Goal: Information Seeking & Learning: Learn about a topic

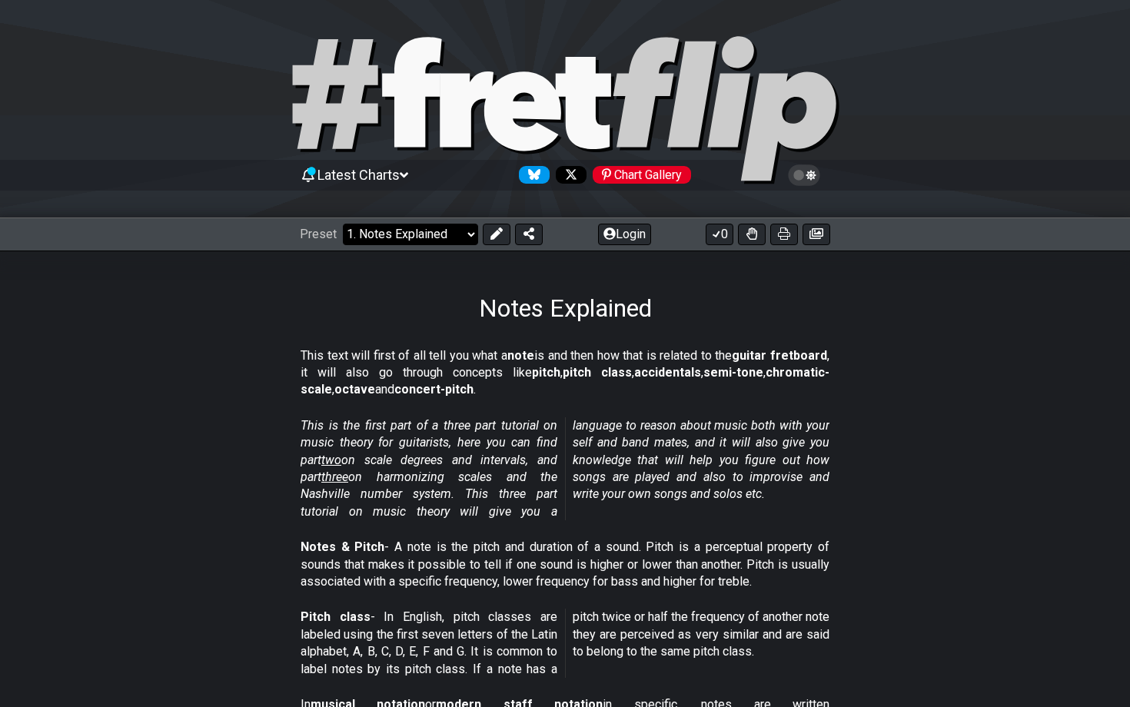
click at [423, 227] on select "Welcome to #fretflip! Initial Preset Custom Preset Minor Pentatonic Major Penta…" at bounding box center [410, 235] width 135 height 22
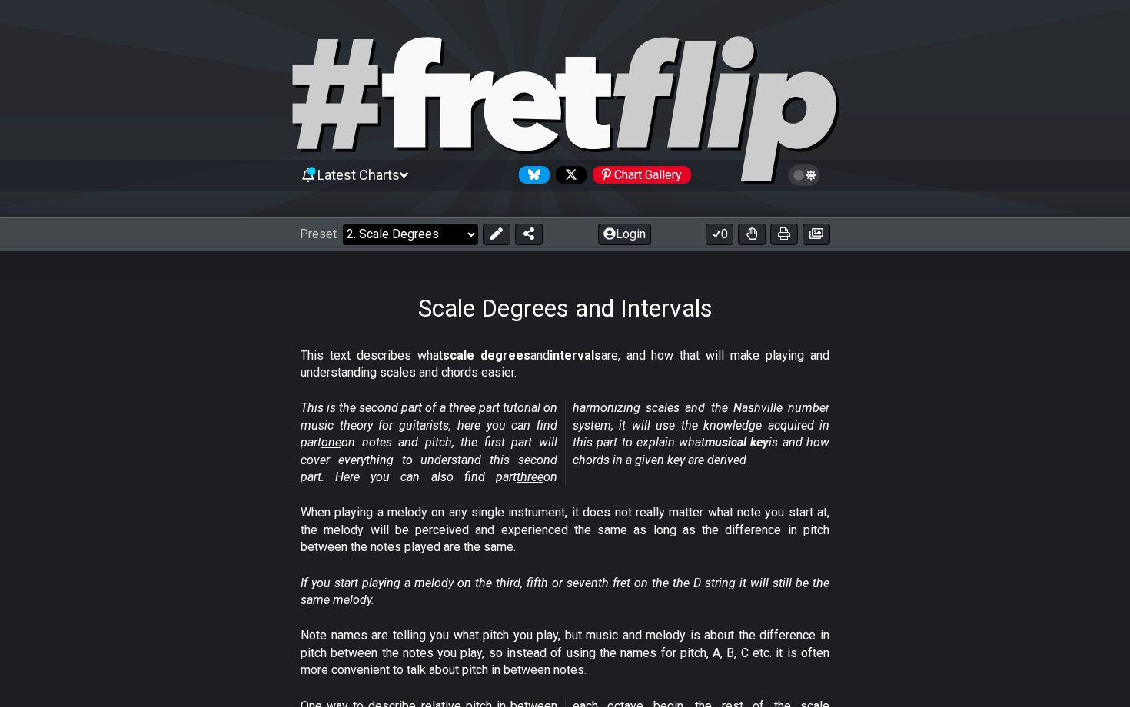
click at [450, 234] on select "Welcome to #fretflip! Initial Preset Custom Preset Minor Pentatonic Major Penta…" at bounding box center [410, 235] width 135 height 22
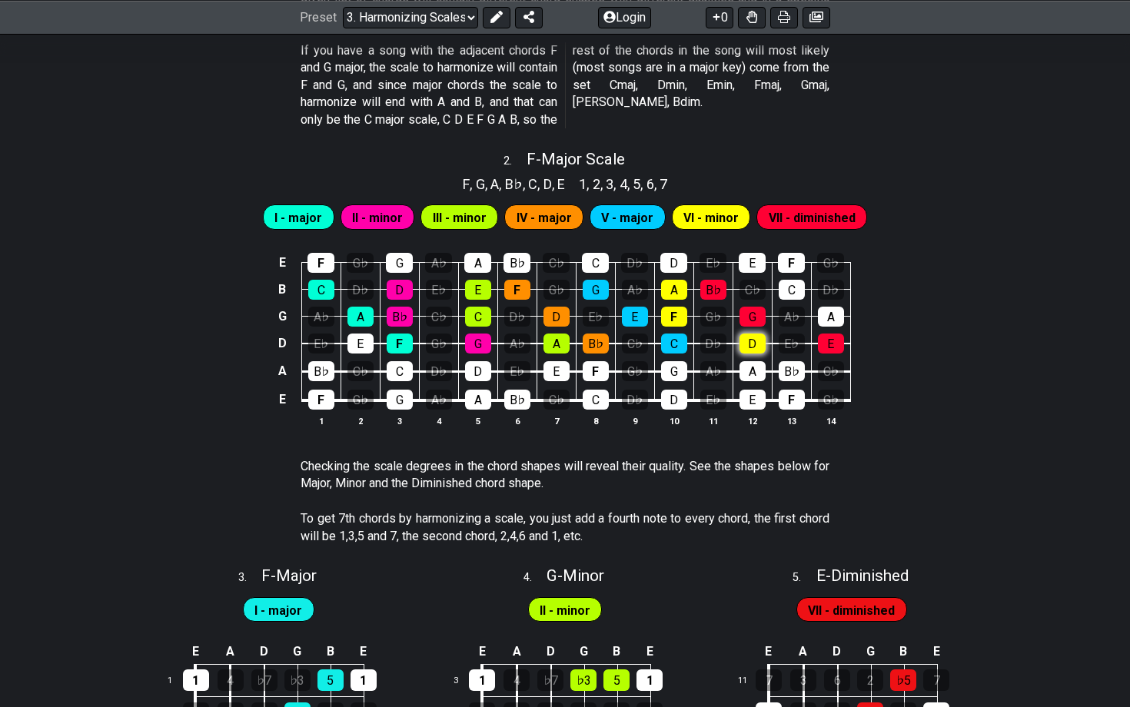
scroll to position [1034, 0]
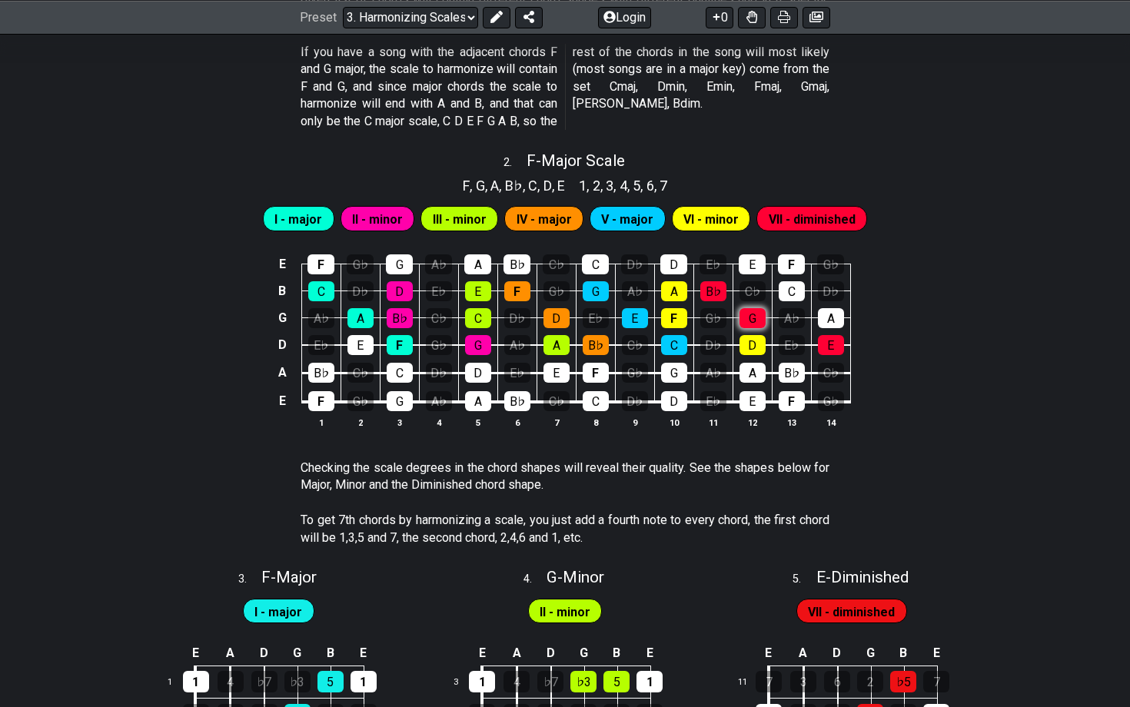
click at [755, 314] on div "G" at bounding box center [752, 318] width 26 height 20
click at [898, 304] on div "E F G♭ G A♭ A B♭ C♭ C D♭ D E♭ E F G♭ B C D♭ D E♭ E F G♭ G A♭ A B♭ C♭ C D♭ G A♭ …" at bounding box center [565, 342] width 1130 height 216
click at [833, 350] on div "E" at bounding box center [831, 345] width 26 height 20
click at [881, 307] on div "E F G♭ G A♭ A B♭ C♭ C D♭ D E♭ E F G♭ B C D♭ D E♭ E F G♭ G A♭ A B♭ C♭ C D♭ G A♭ …" at bounding box center [565, 342] width 1130 height 216
click at [753, 316] on div "G" at bounding box center [752, 318] width 26 height 20
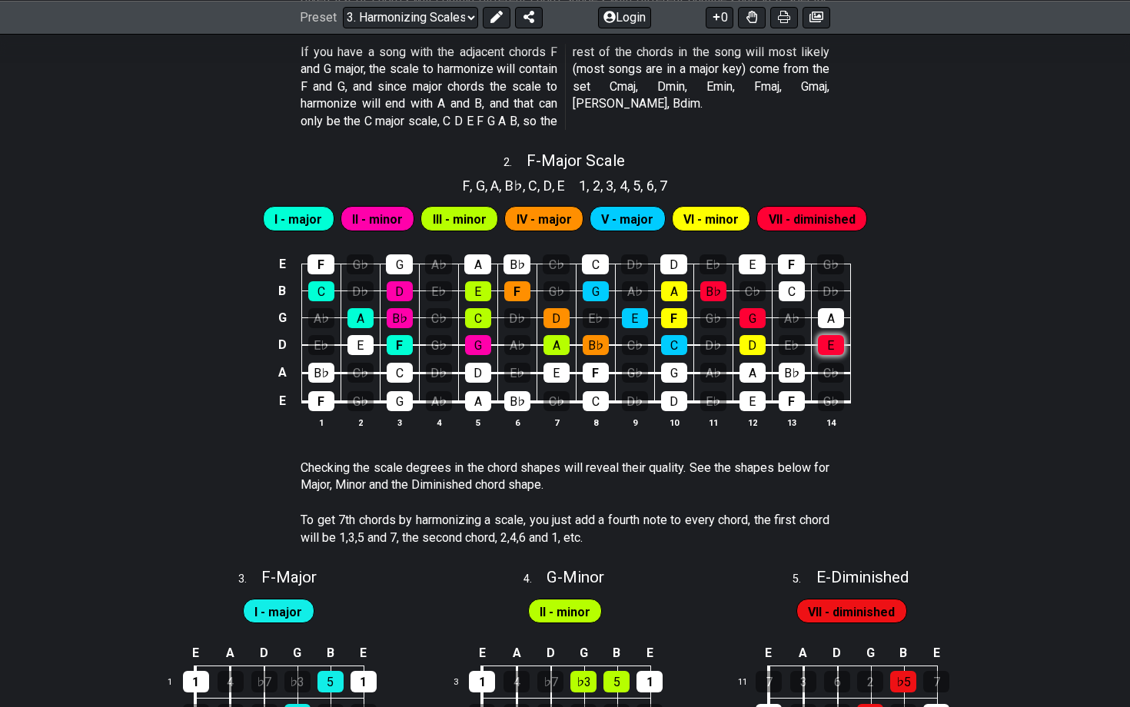
click at [822, 348] on div "E" at bounding box center [831, 345] width 26 height 20
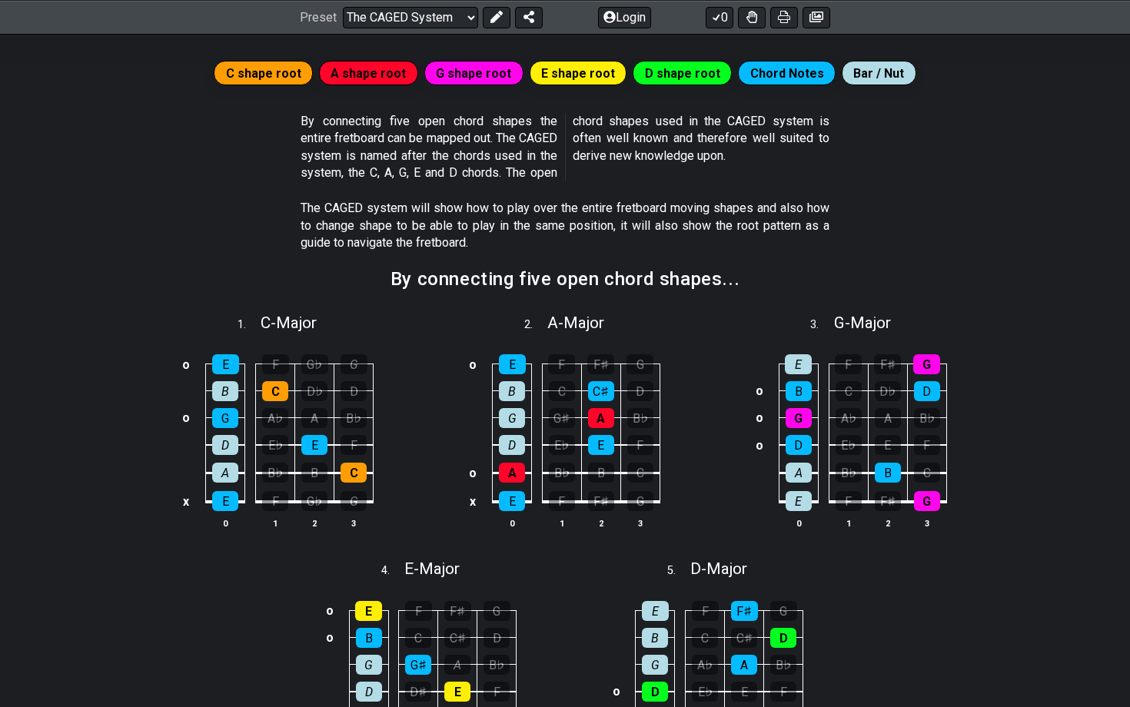
scroll to position [432, 0]
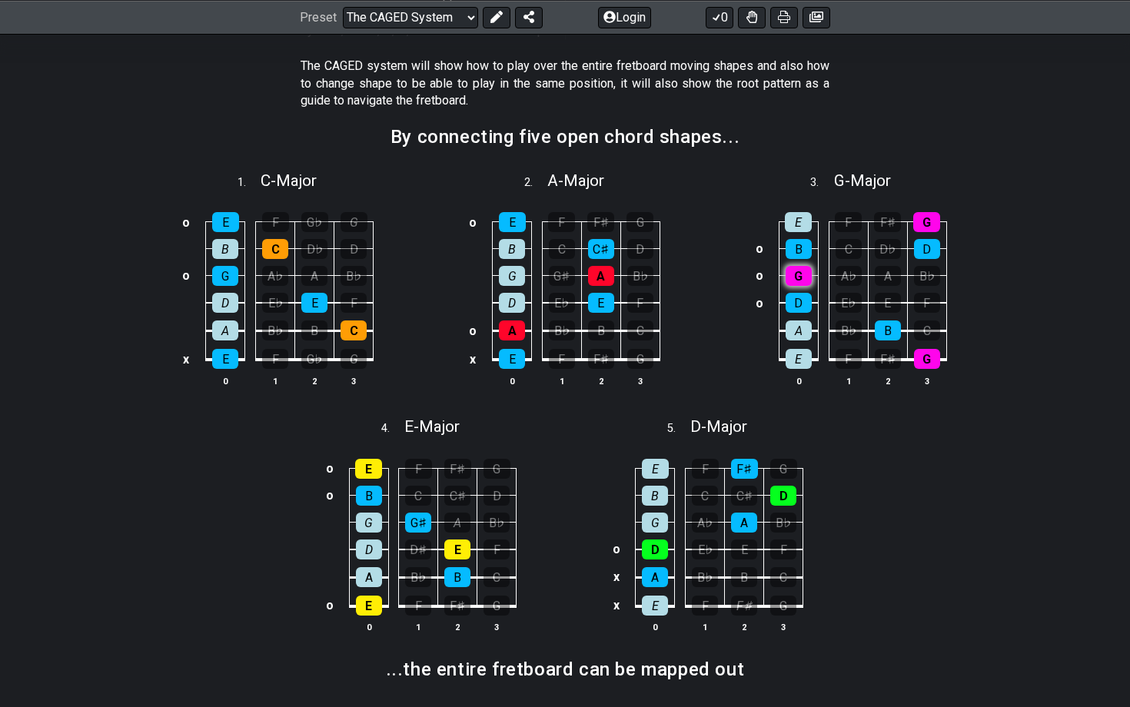
click at [805, 275] on div "G" at bounding box center [798, 276] width 26 height 20
click at [805, 281] on div "G" at bounding box center [798, 276] width 26 height 20
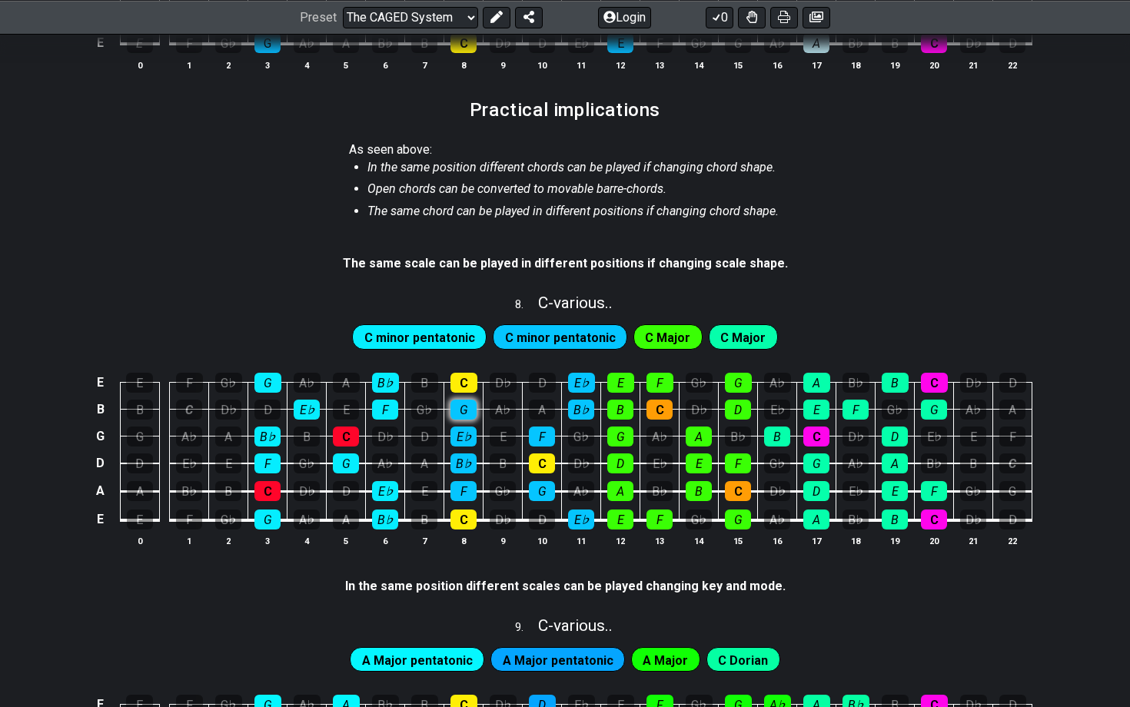
scroll to position [1535, 0]
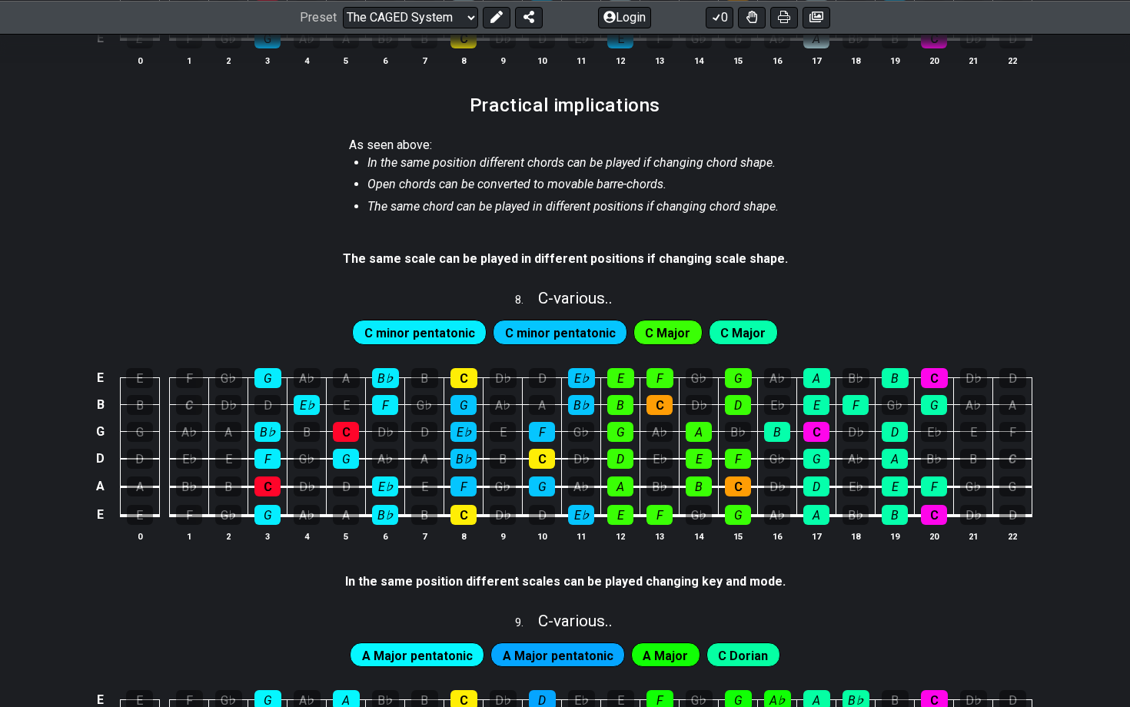
click at [439, 322] on span "C minor pentatonic" at bounding box center [419, 333] width 111 height 22
click at [439, 323] on span "C minor pentatonic" at bounding box center [419, 333] width 111 height 22
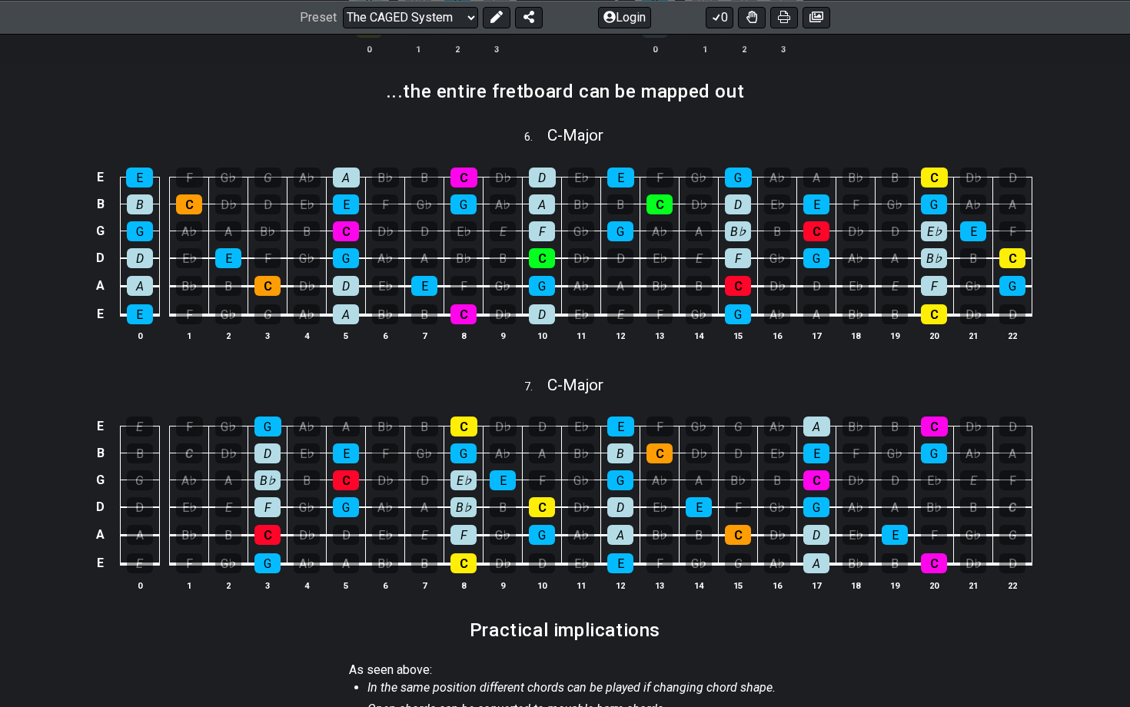
scroll to position [1007, 0]
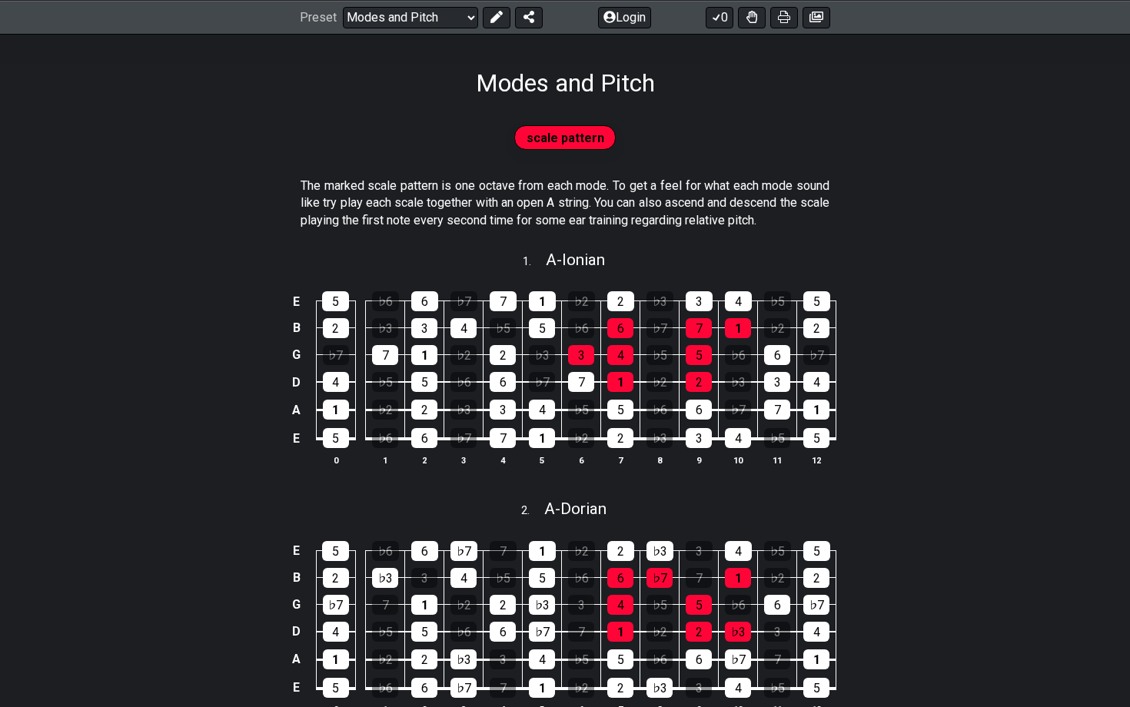
scroll to position [257, 0]
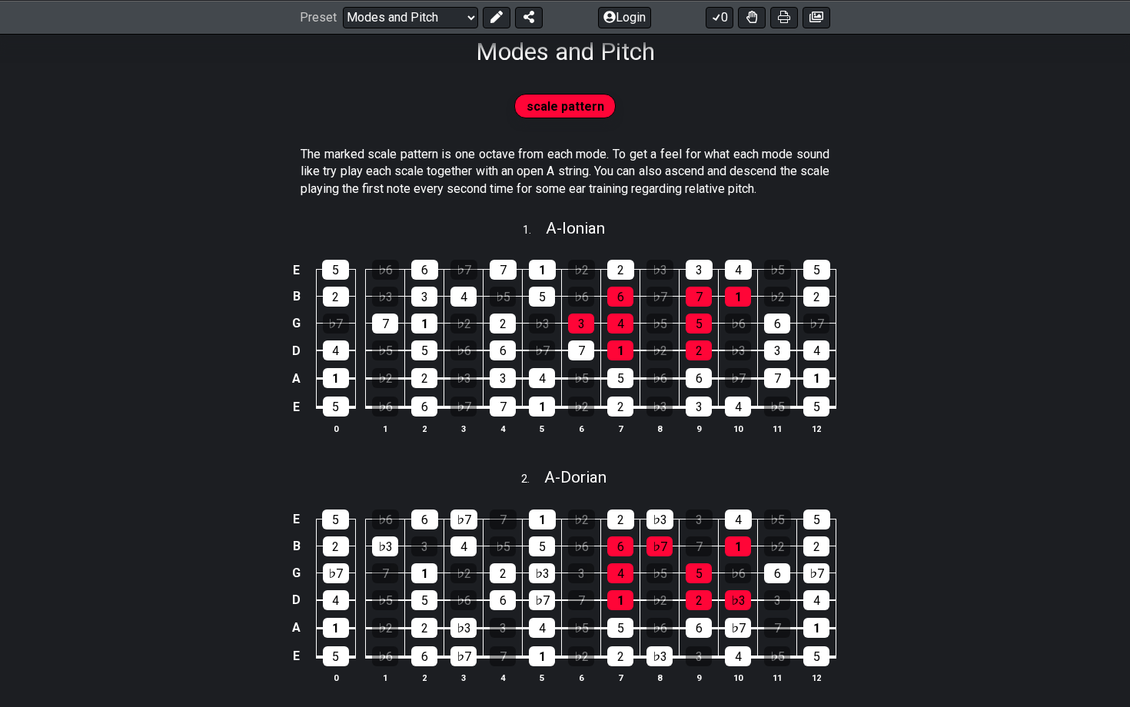
click at [580, 108] on span "scale pattern" at bounding box center [565, 106] width 78 height 22
click at [426, 350] on div "5" at bounding box center [424, 350] width 26 height 20
click at [390, 320] on div "7" at bounding box center [385, 324] width 26 height 20
click at [421, 342] on div "5" at bounding box center [424, 350] width 26 height 20
click at [391, 325] on div "7" at bounding box center [385, 324] width 26 height 20
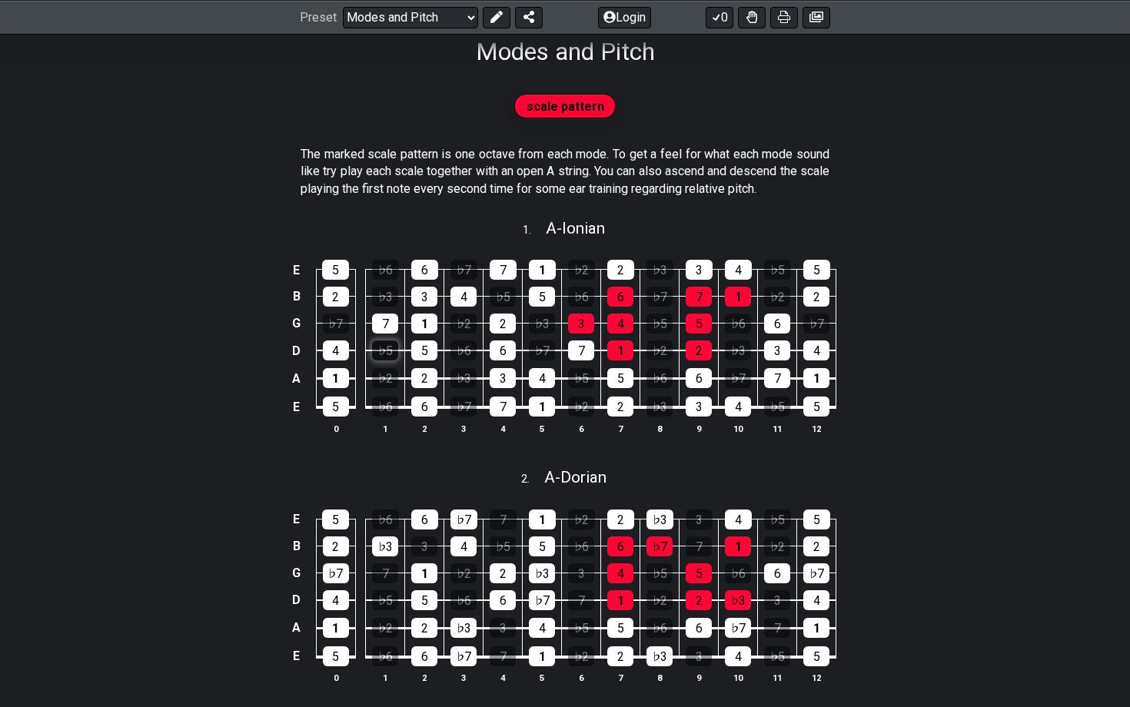
click at [388, 352] on div "♭5" at bounding box center [385, 350] width 26 height 20
click at [388, 348] on div "♭5" at bounding box center [385, 350] width 26 height 20
click at [438, 476] on div "2 . A - Dorian" at bounding box center [565, 473] width 1130 height 29
select select "A"
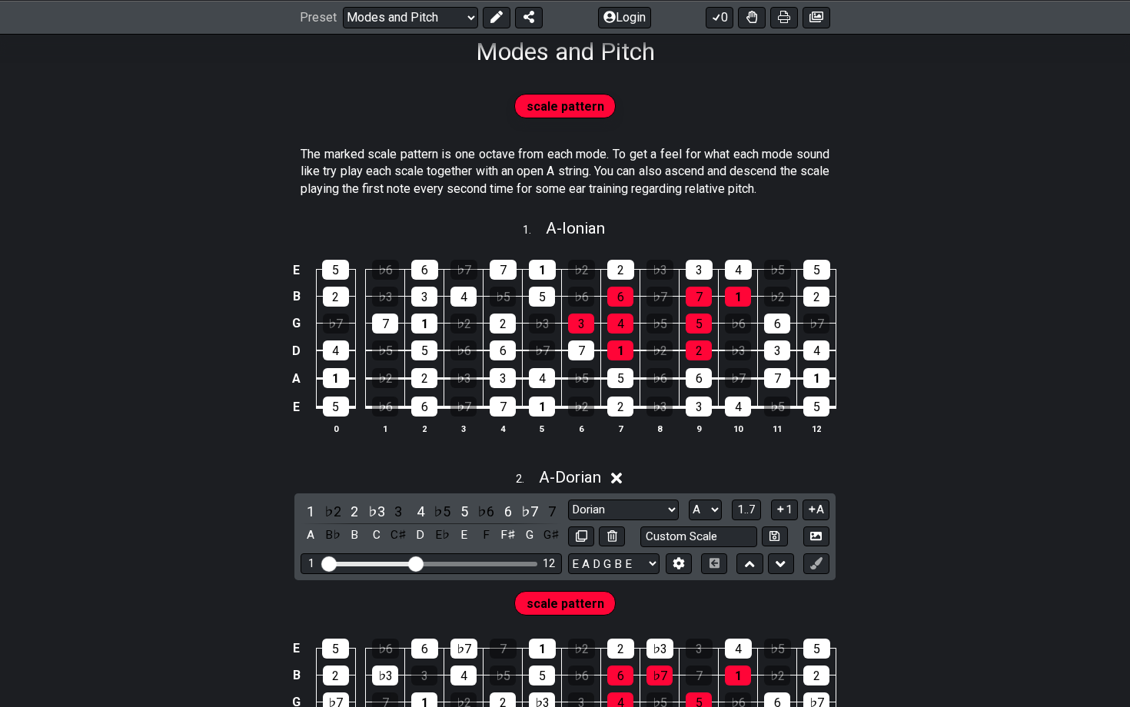
click at [449, 474] on div "2 . A - Dorian" at bounding box center [565, 473] width 1130 height 29
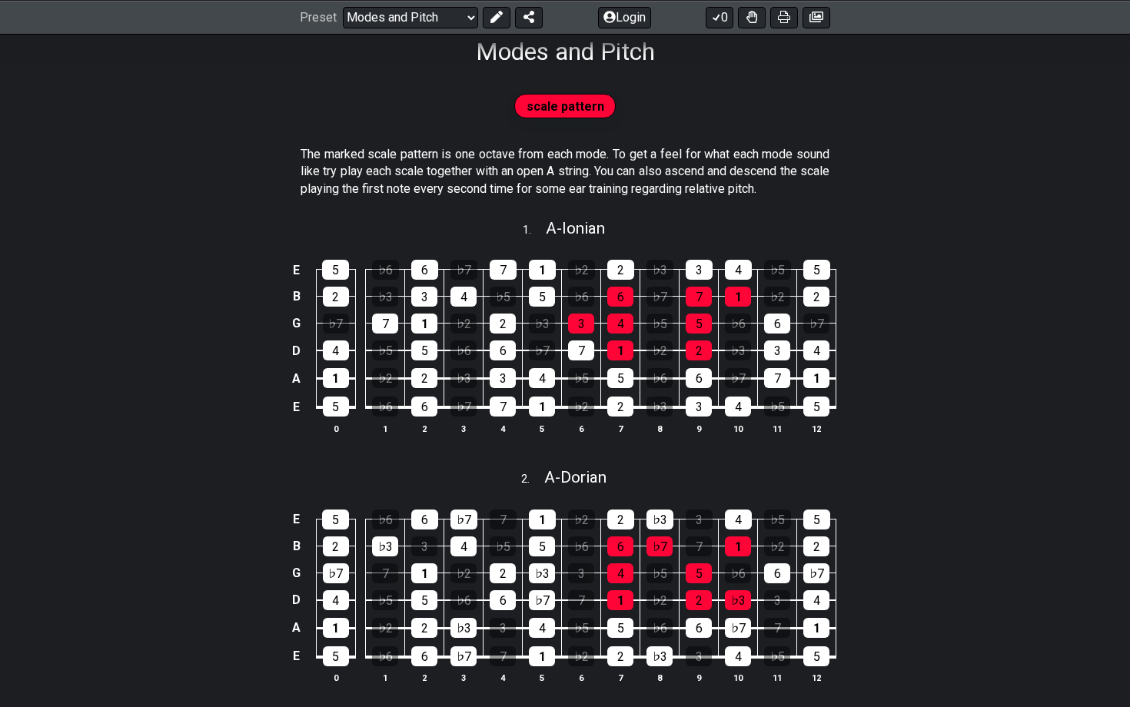
click at [449, 472] on div "2 . A - Dorian" at bounding box center [565, 473] width 1130 height 29
select select "A"
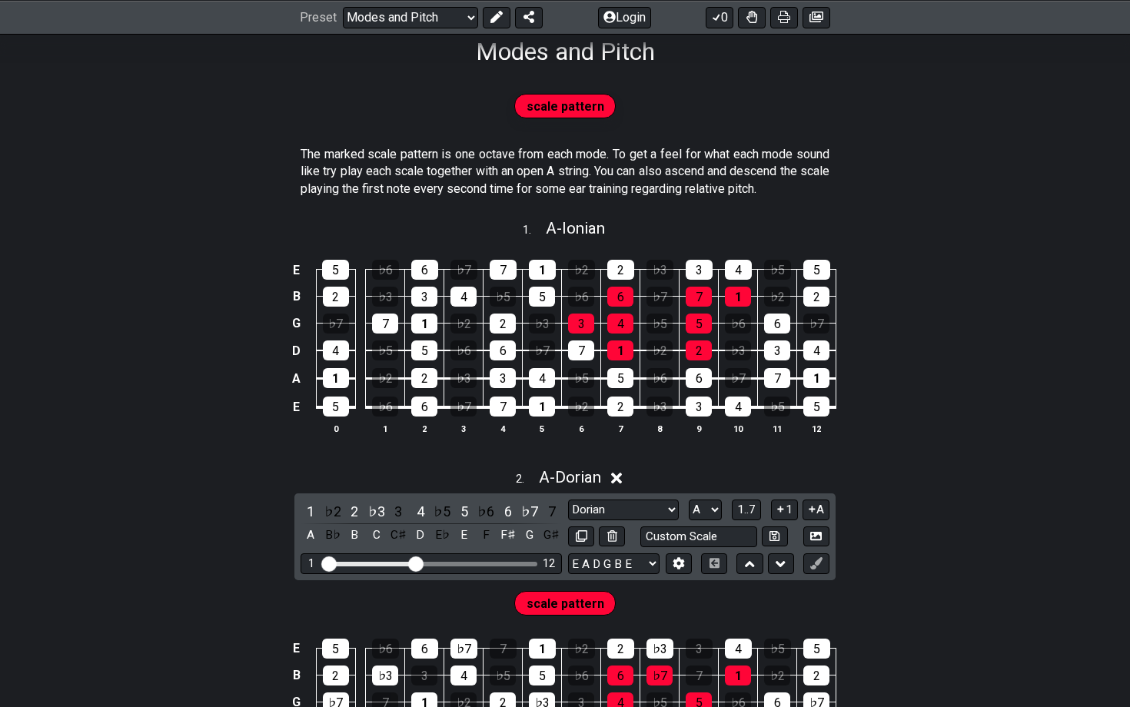
click at [449, 474] on div "2 . A - Dorian" at bounding box center [565, 473] width 1130 height 29
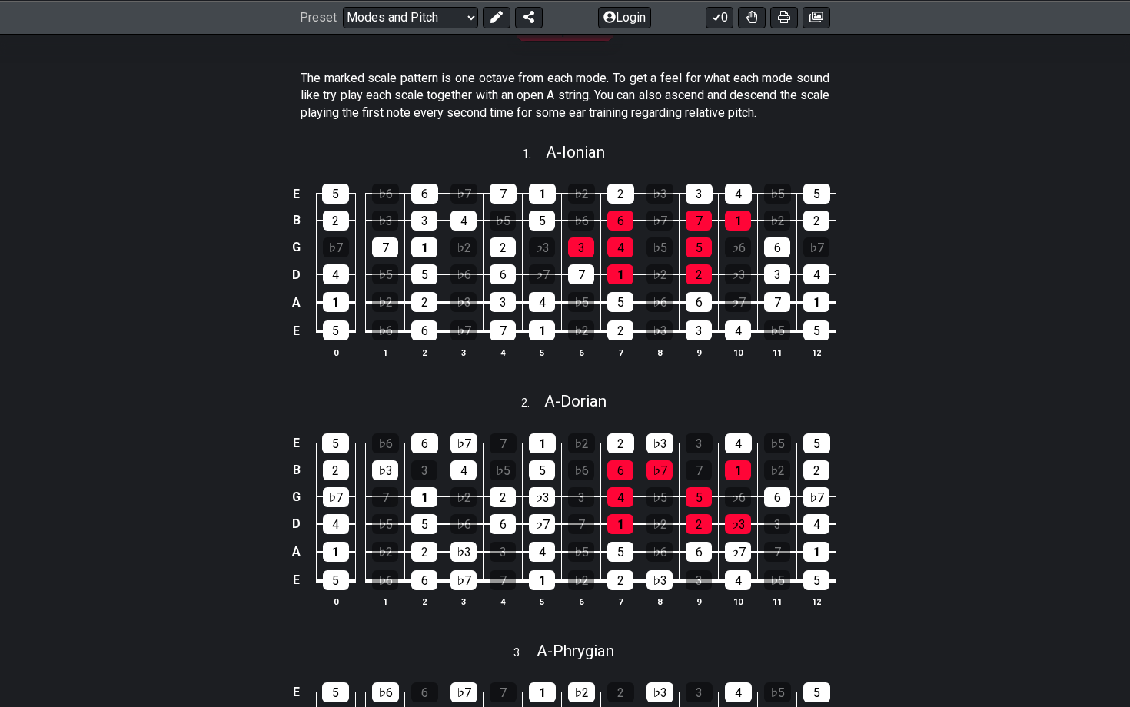
scroll to position [195, 0]
